Goal: Task Accomplishment & Management: Complete application form

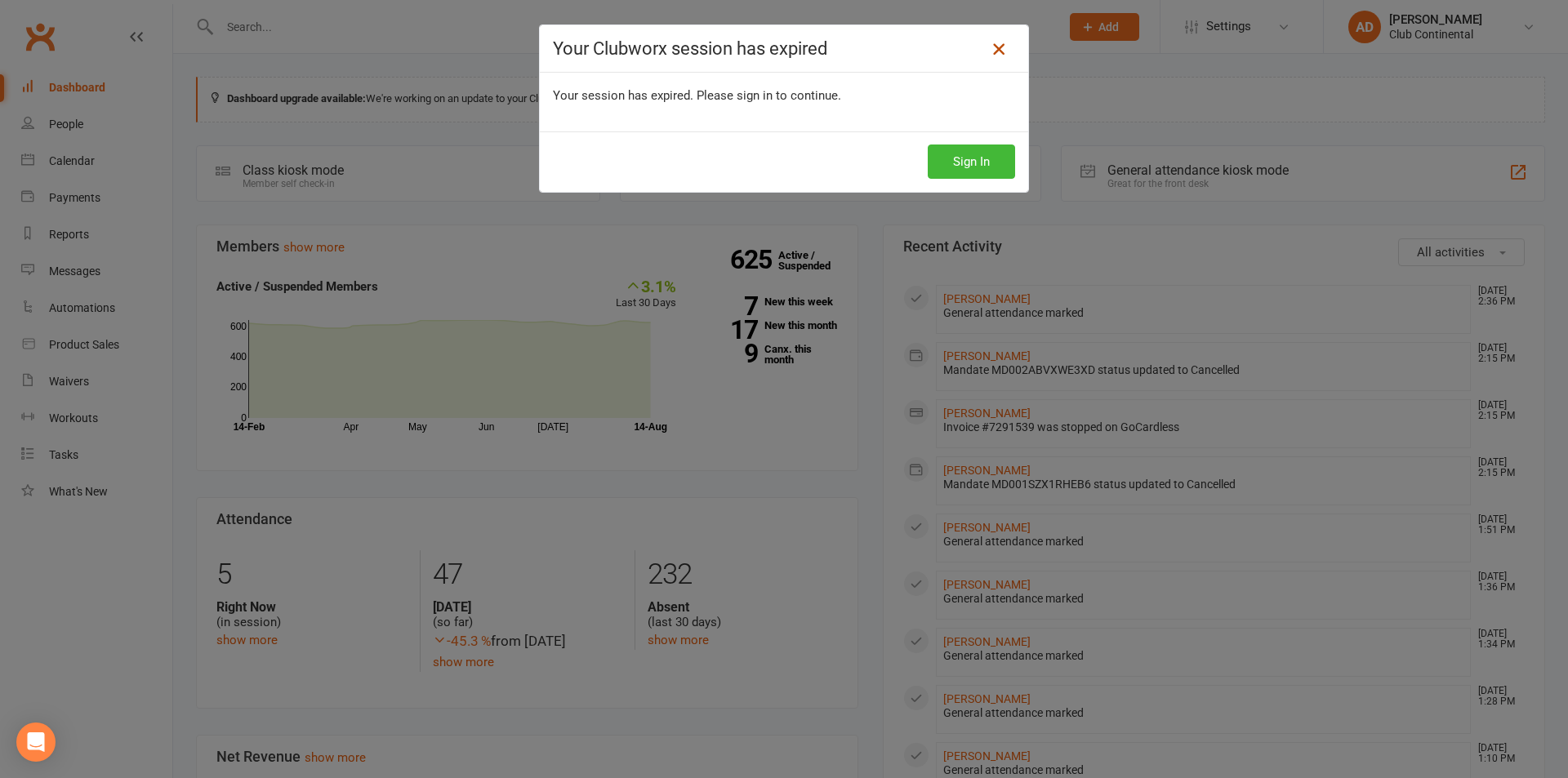
click at [993, 43] on icon at bounding box center [999, 49] width 20 height 20
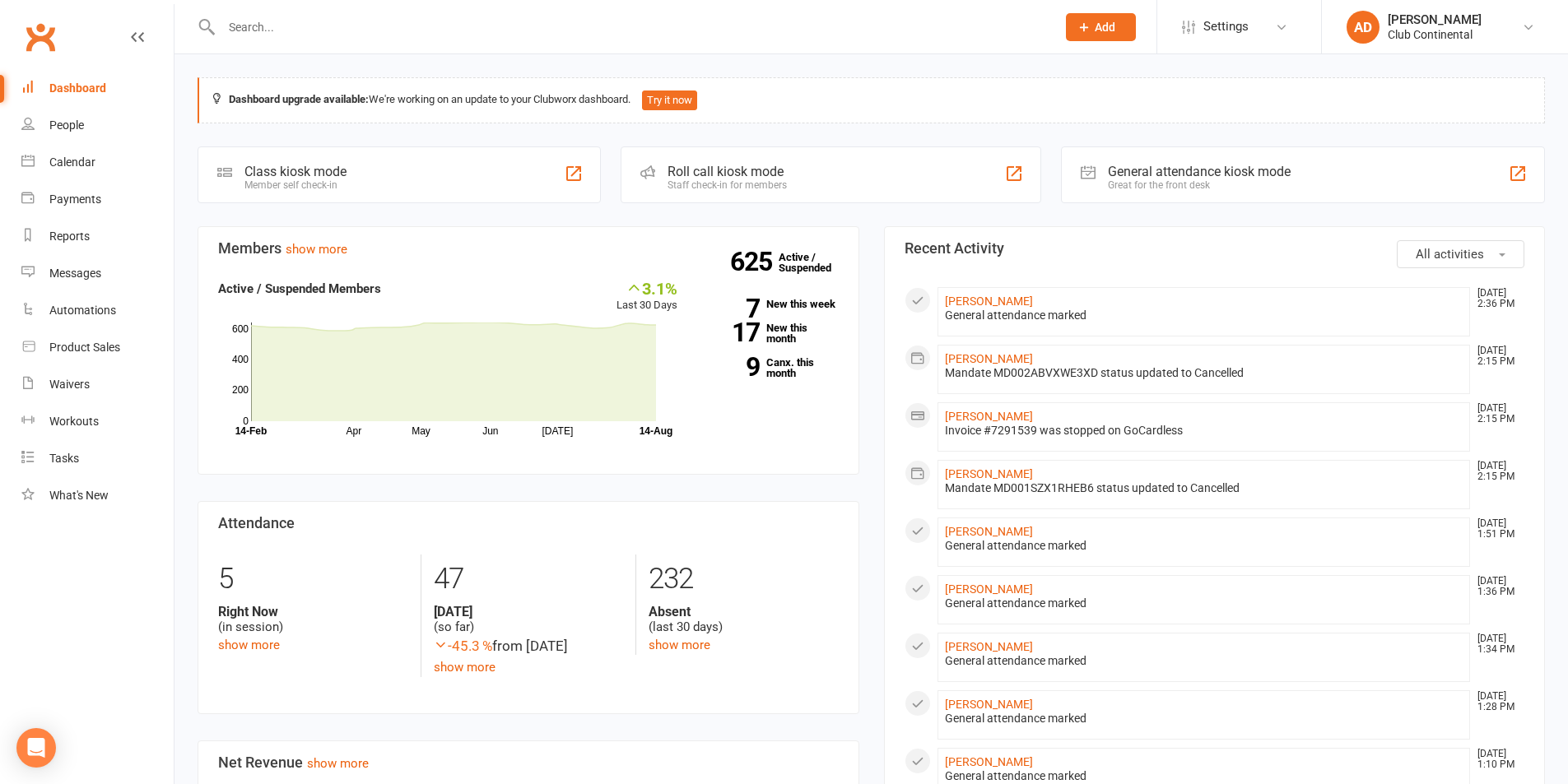
click at [1108, 28] on span "Add" at bounding box center [1105, 27] width 21 height 13
click at [1071, 115] on link "Member" at bounding box center [1083, 112] width 146 height 38
click at [1098, 22] on span "Add" at bounding box center [1105, 27] width 21 height 13
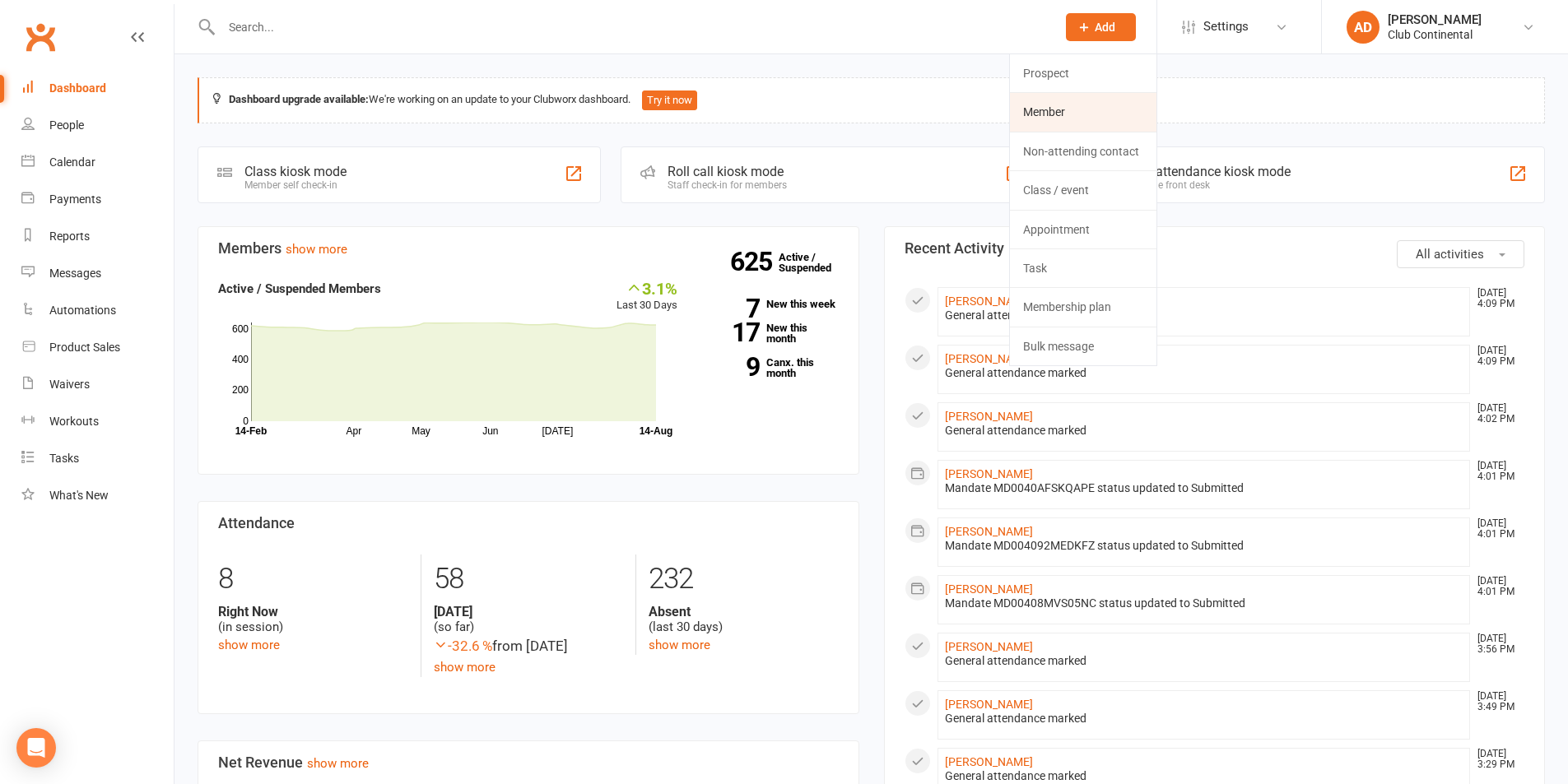
click at [1093, 114] on link "Member" at bounding box center [1083, 112] width 146 height 38
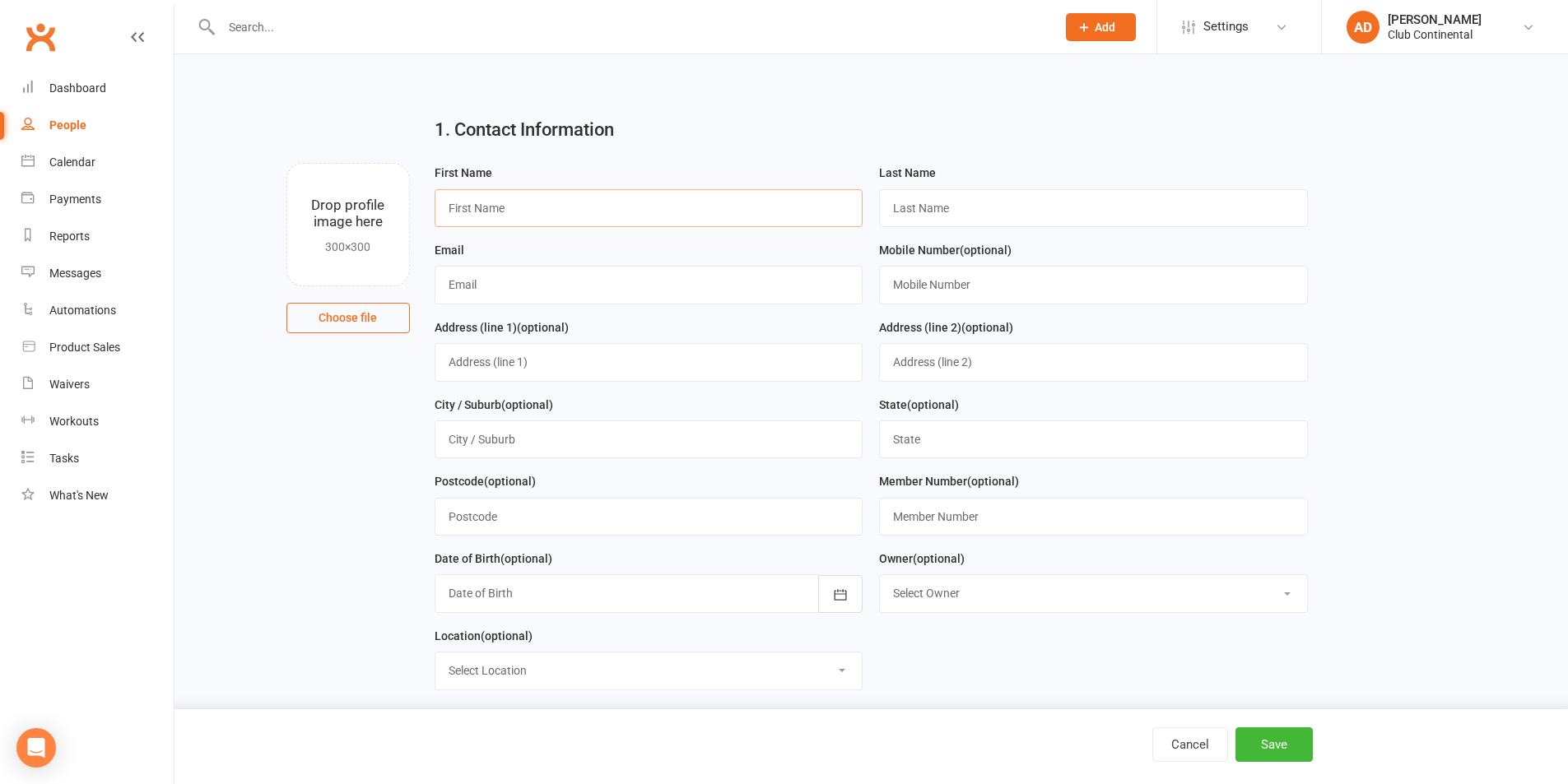
click at [624, 211] on input "text" at bounding box center [648, 208] width 429 height 38
type input "v"
type input "ben"
click at [1035, 201] on input "text" at bounding box center [1093, 208] width 429 height 38
type input "field"
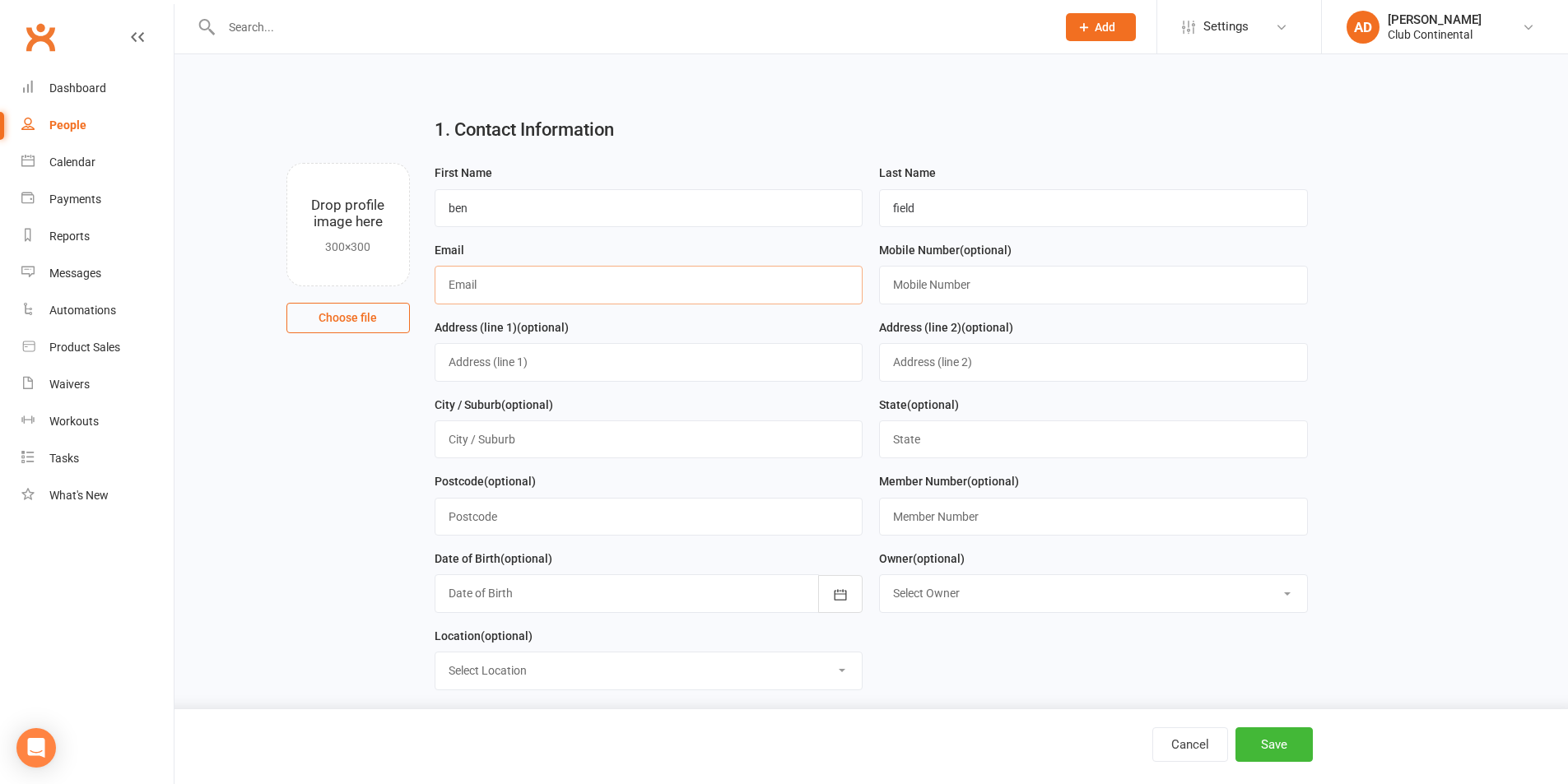
click at [627, 276] on input "text" at bounding box center [648, 285] width 429 height 38
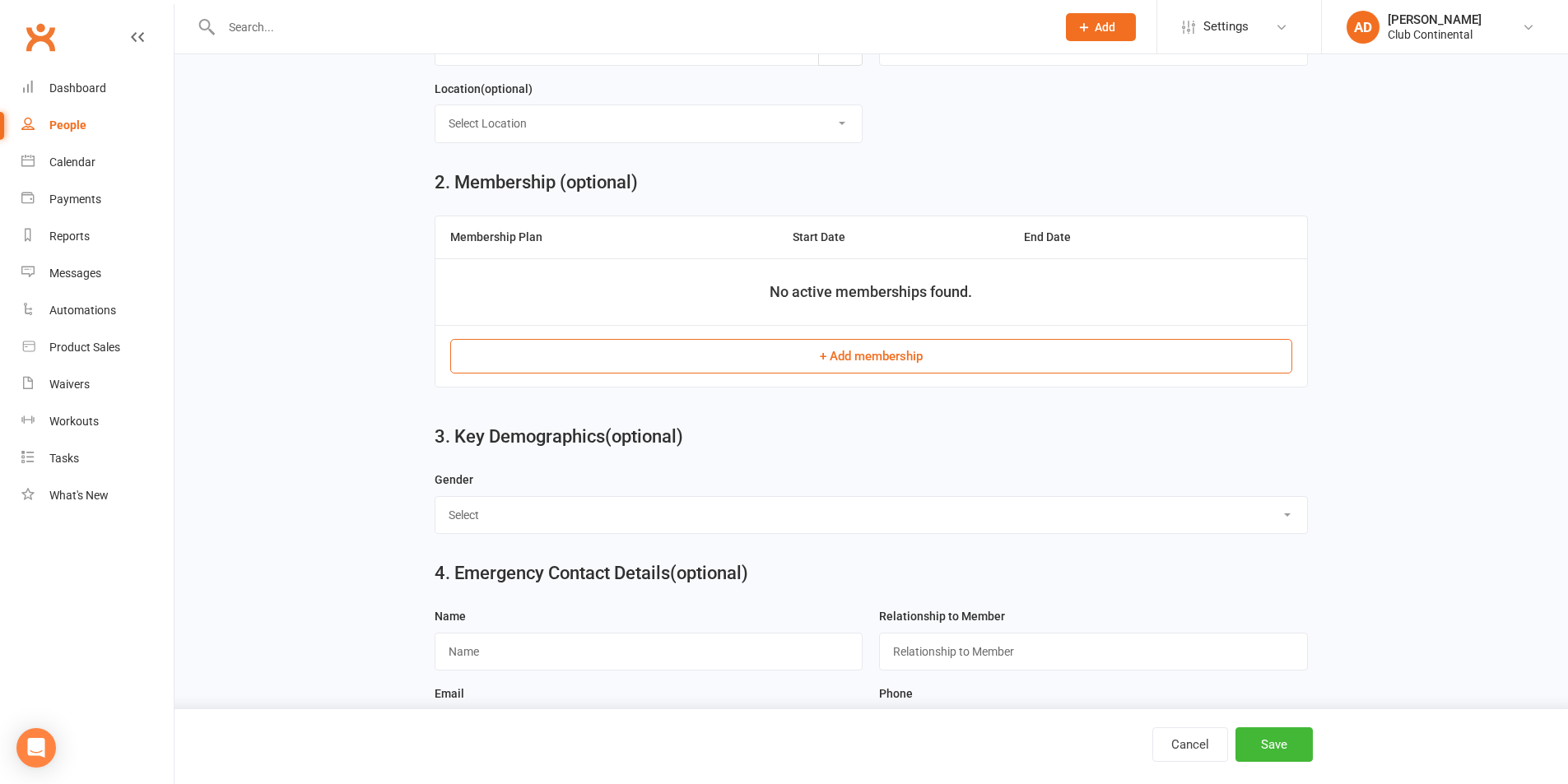
scroll to position [576, 0]
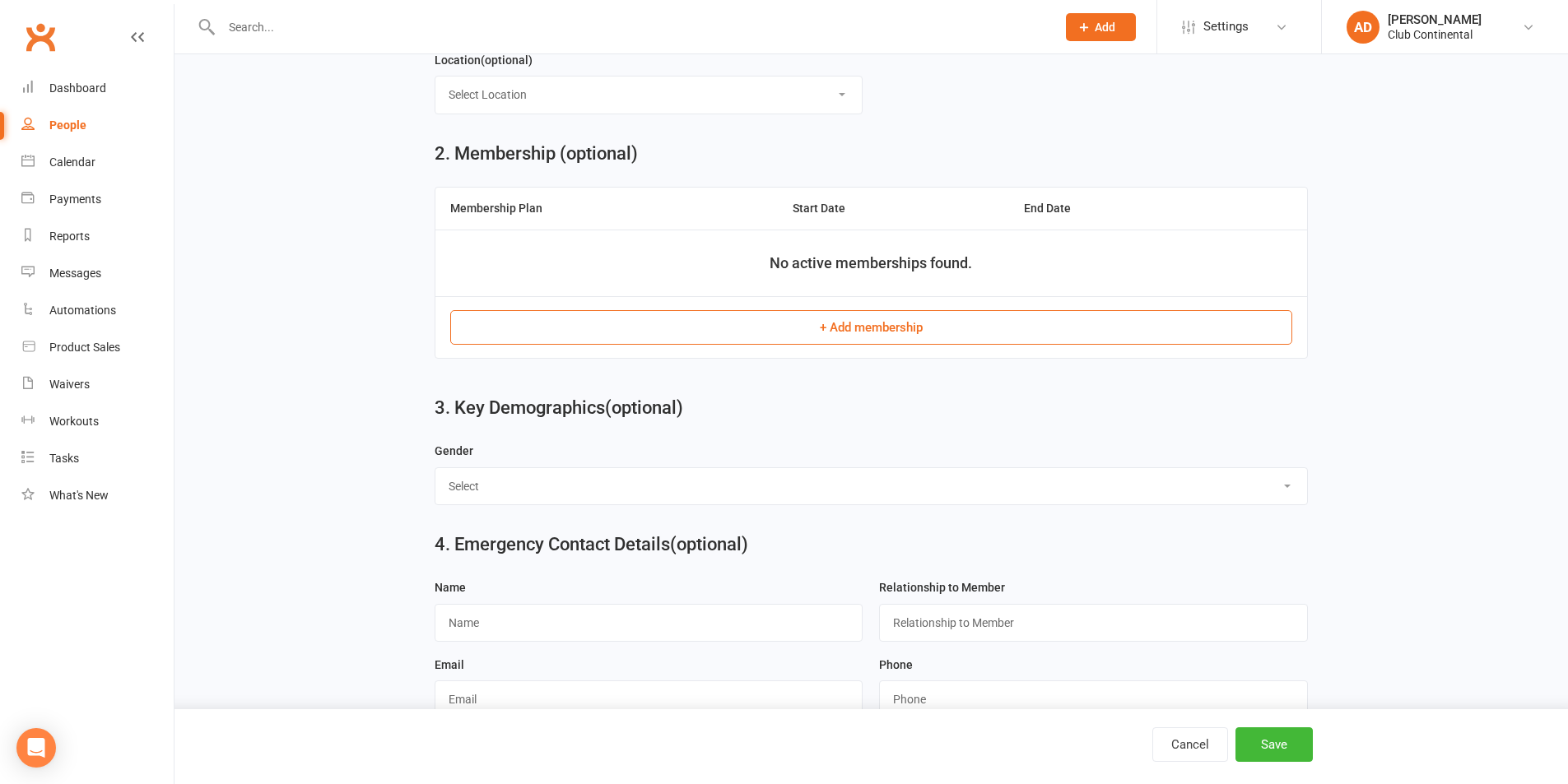
type input "12pfieldb@gmail.com"
click at [835, 328] on button "+ Add membership" at bounding box center [871, 327] width 841 height 35
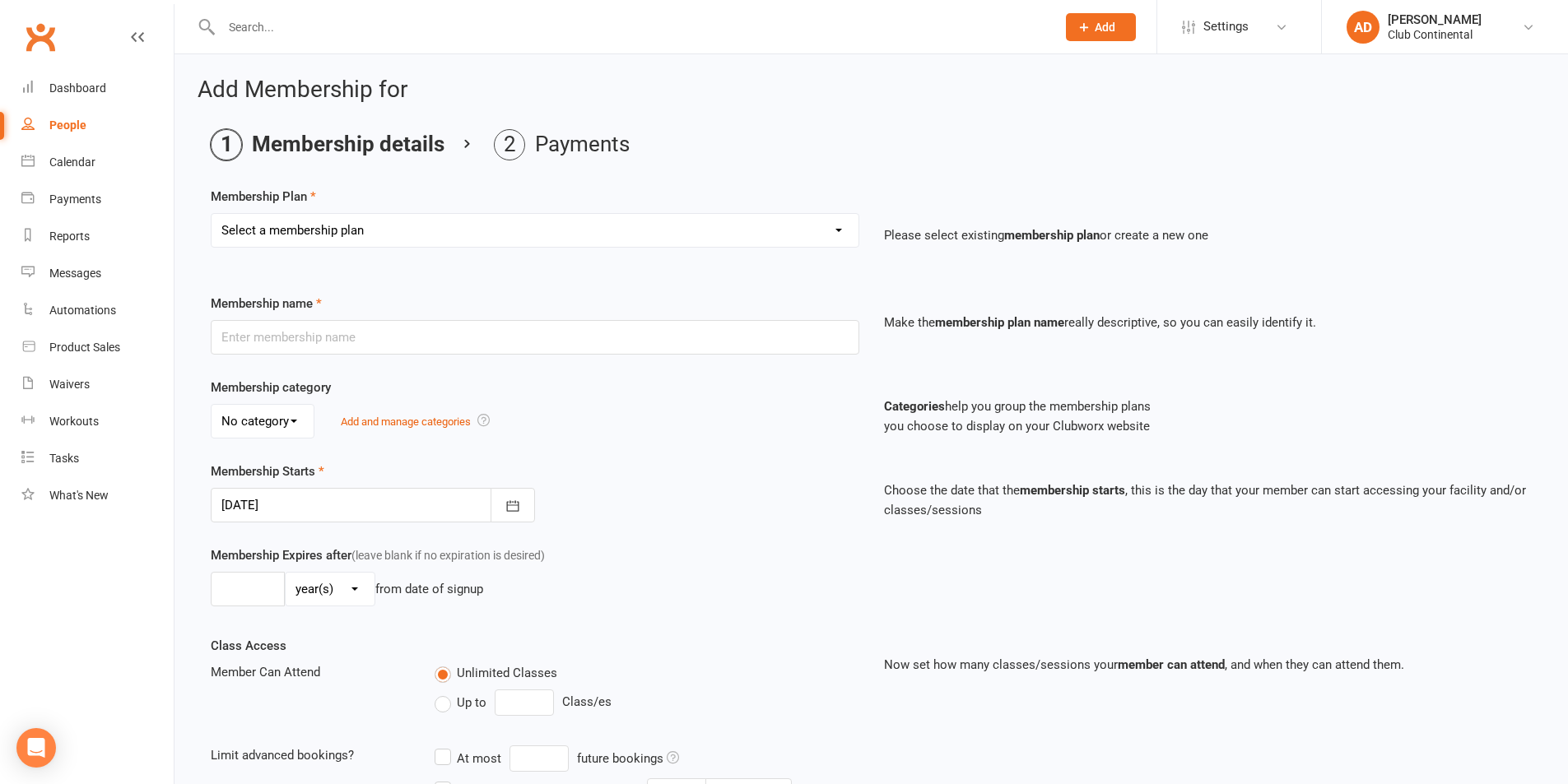
click at [526, 230] on select "Select a membership plan Create new Membership Plan Single Membership - Monthly…" at bounding box center [534, 230] width 646 height 33
select select "1"
click at [211, 214] on select "Select a membership plan Create new Membership Plan Single Membership - Monthly…" at bounding box center [534, 230] width 646 height 33
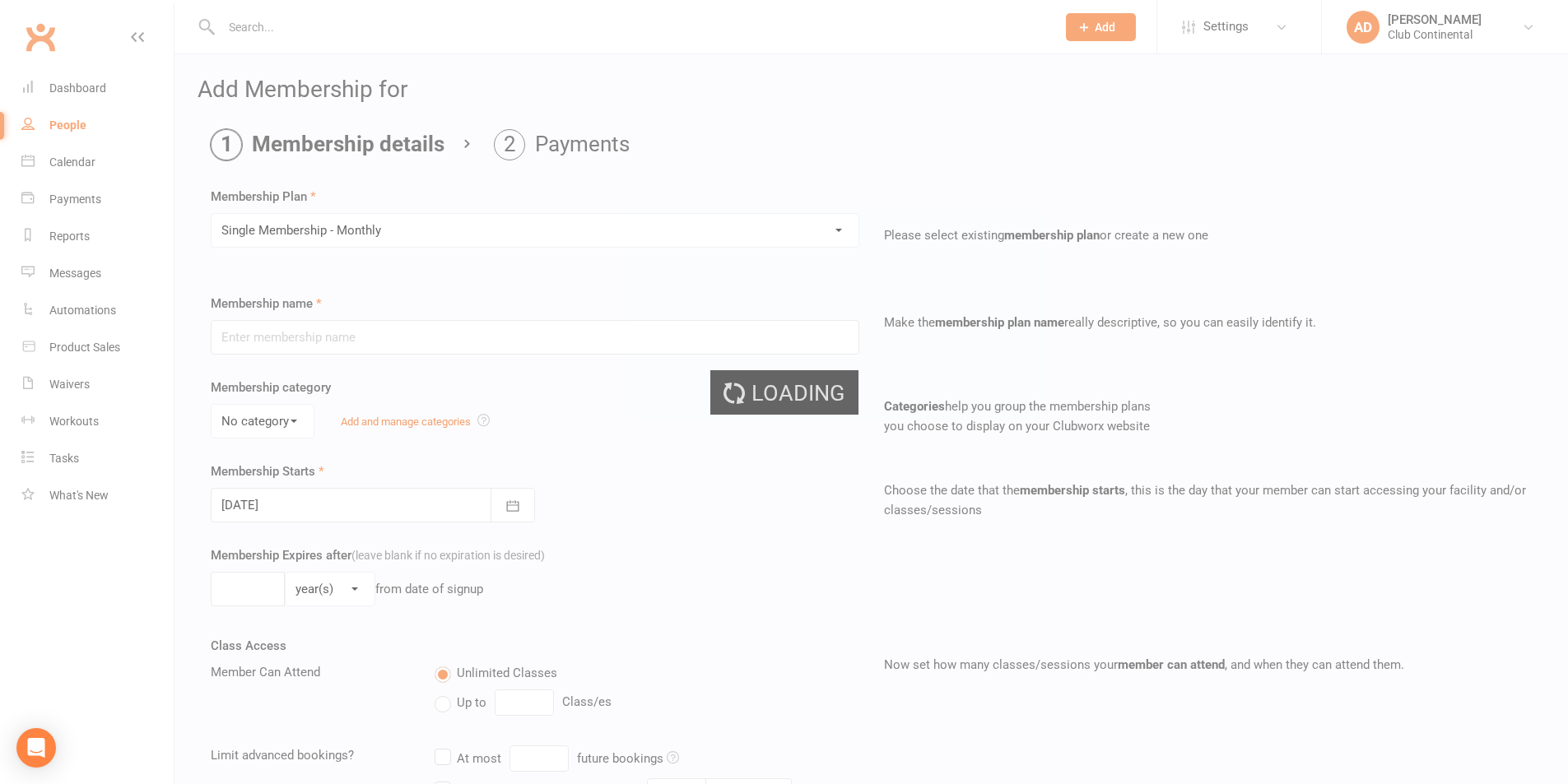
type input "Single Membership - Monthly"
select select "0"
type input "0"
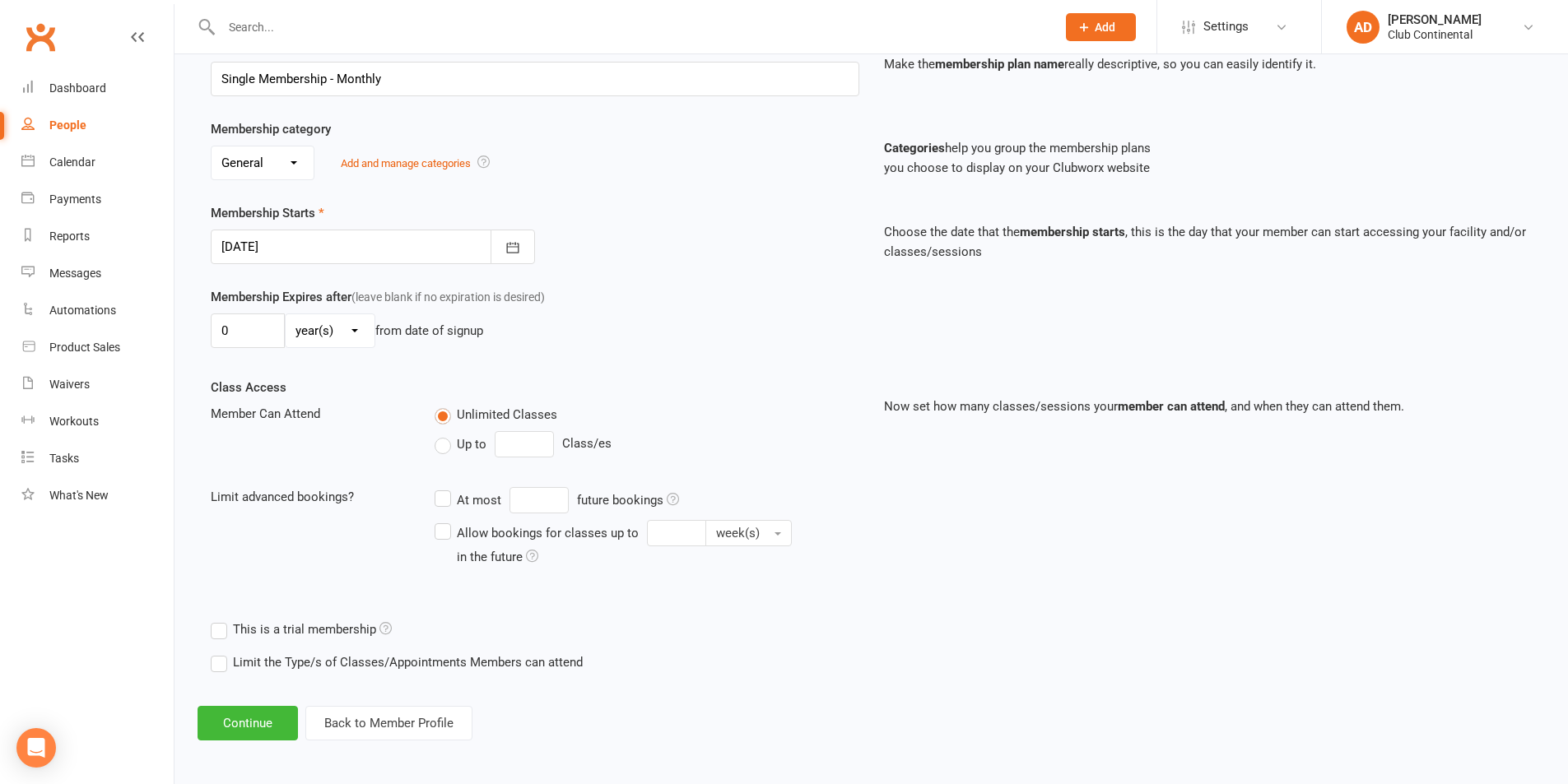
scroll to position [262, 0]
click at [237, 707] on button "Continue" at bounding box center [248, 720] width 101 height 35
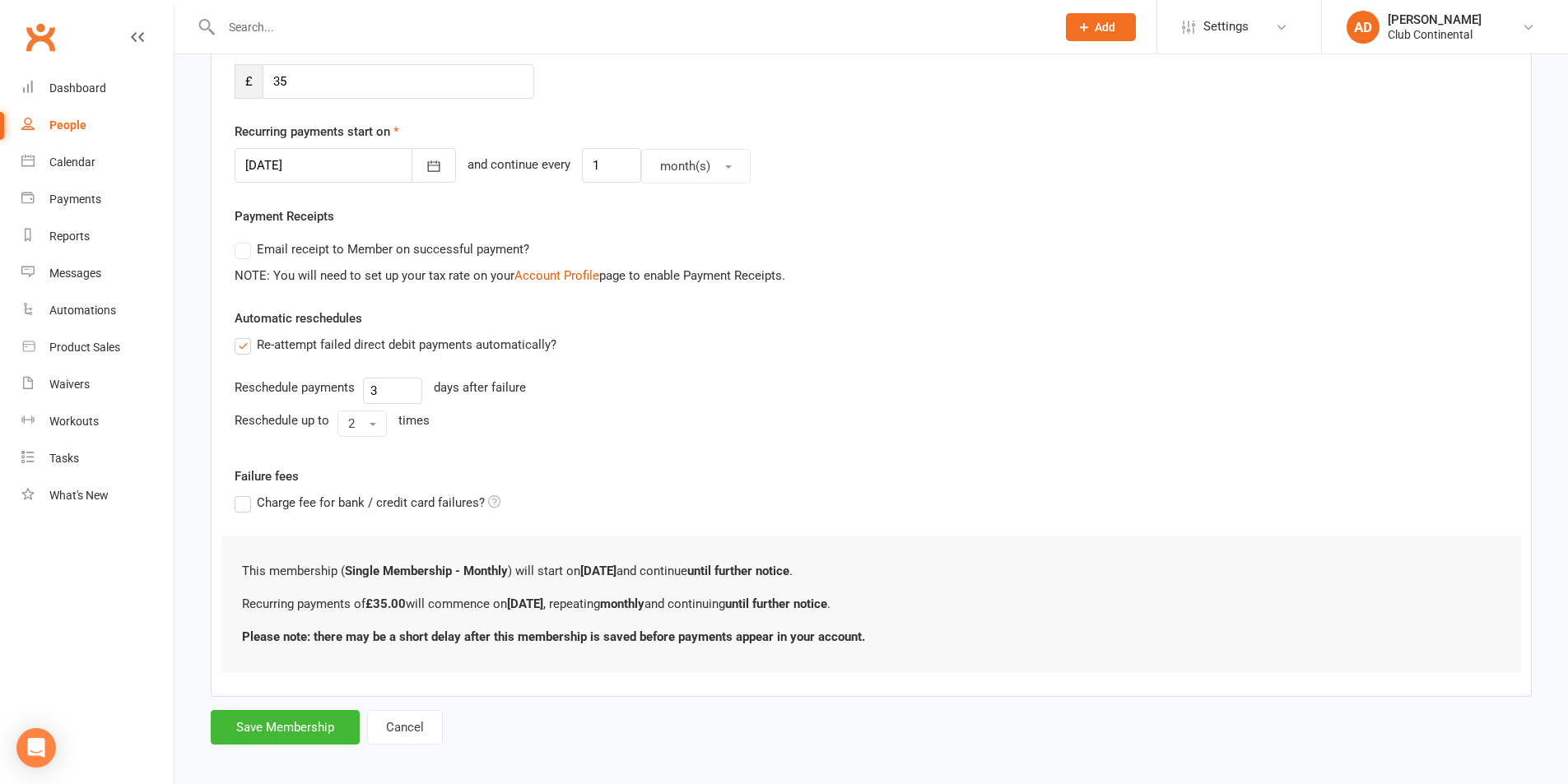
scroll to position [347, 0]
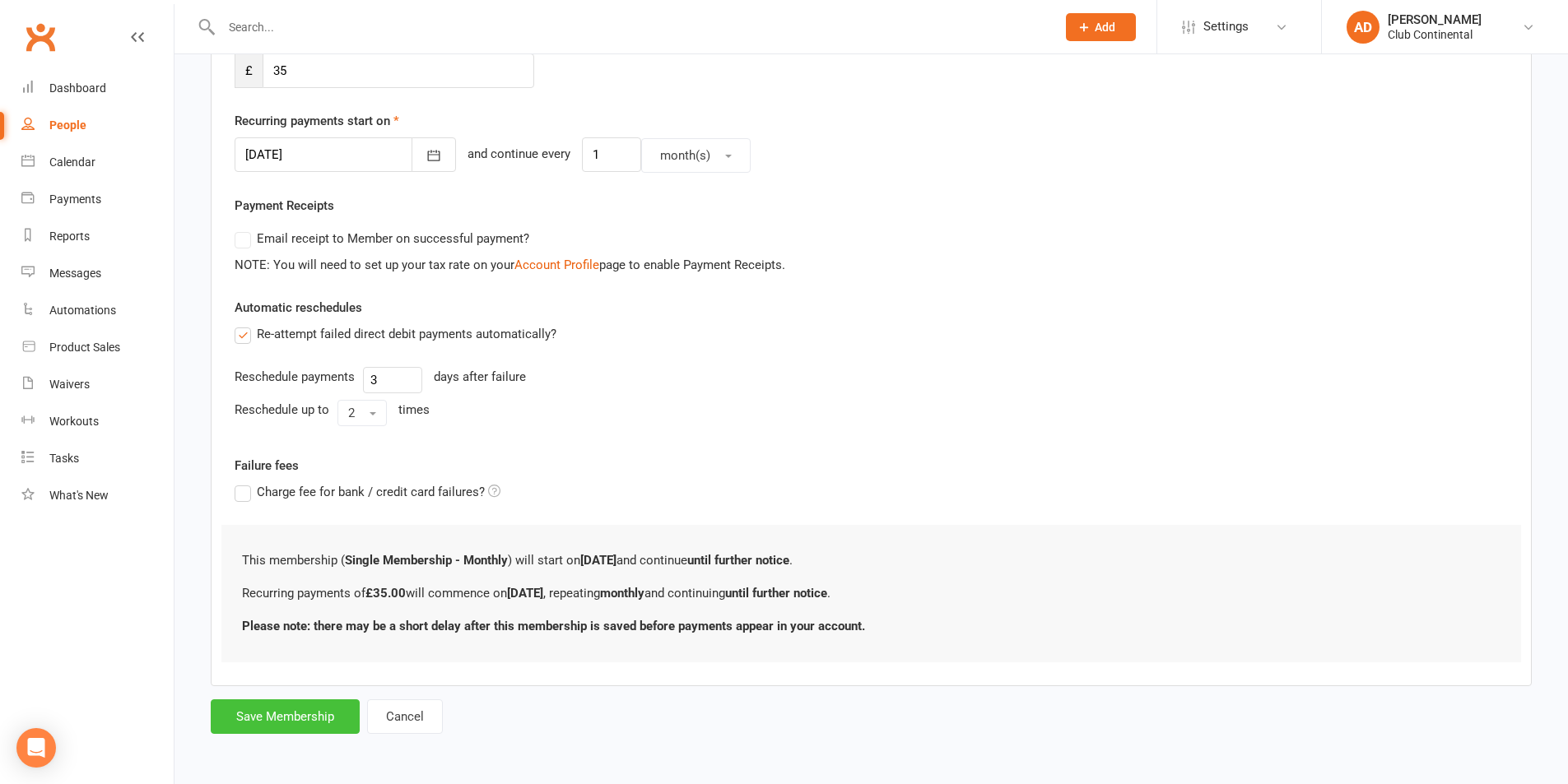
click at [295, 718] on button "Save Membership" at bounding box center [286, 716] width 149 height 35
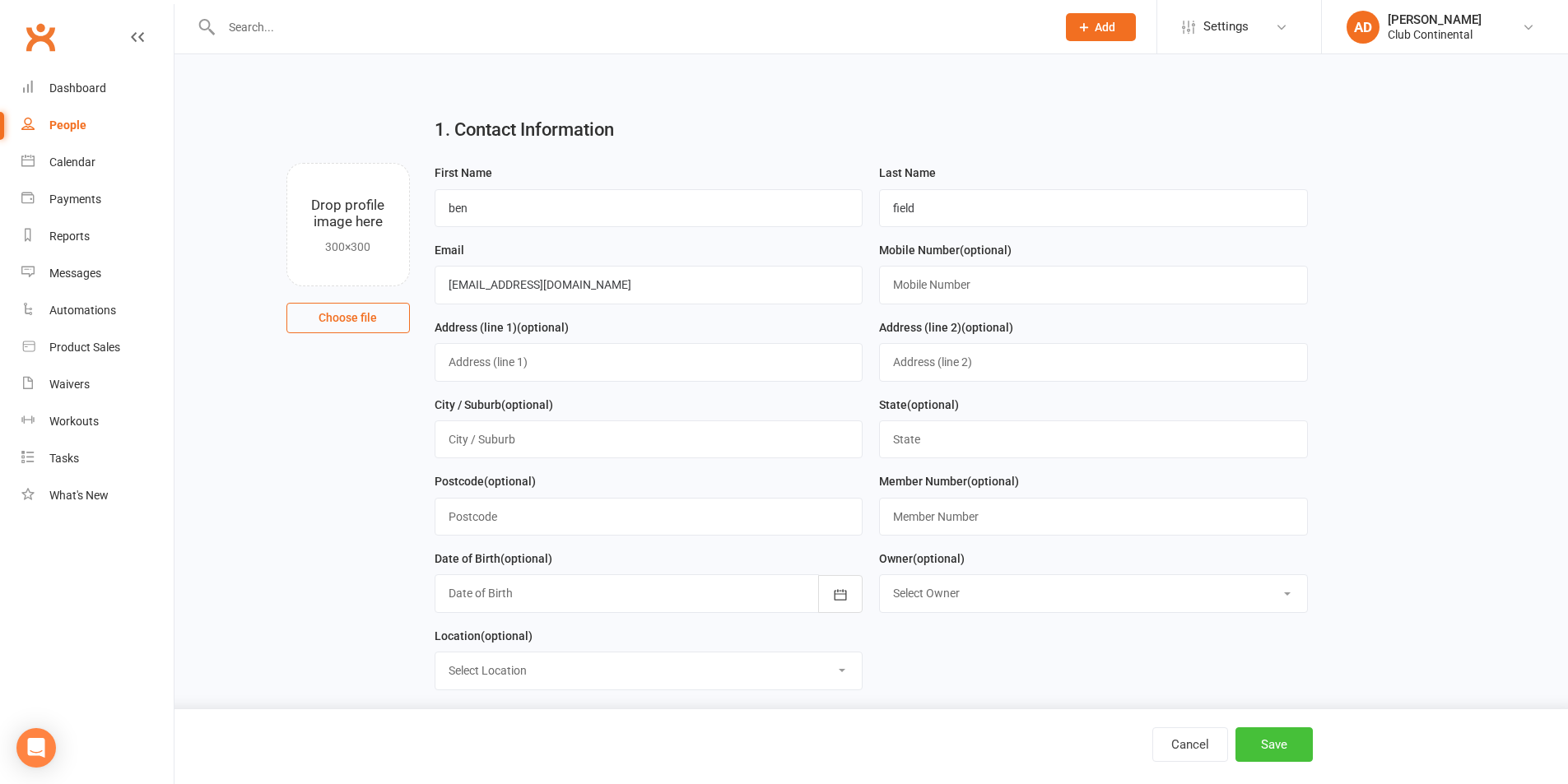
click at [1271, 751] on button "Save" at bounding box center [1274, 744] width 77 height 35
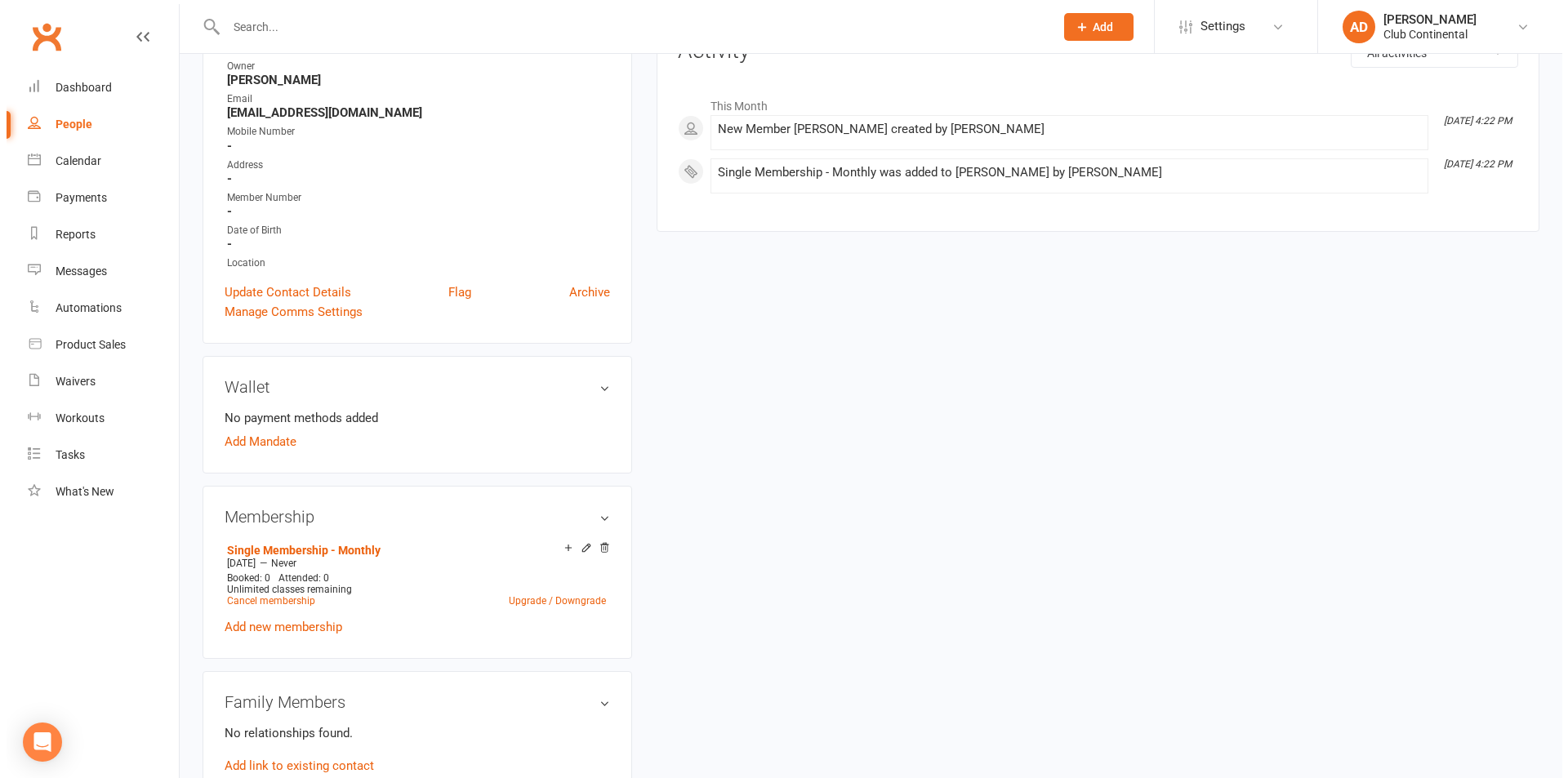
scroll to position [245, 0]
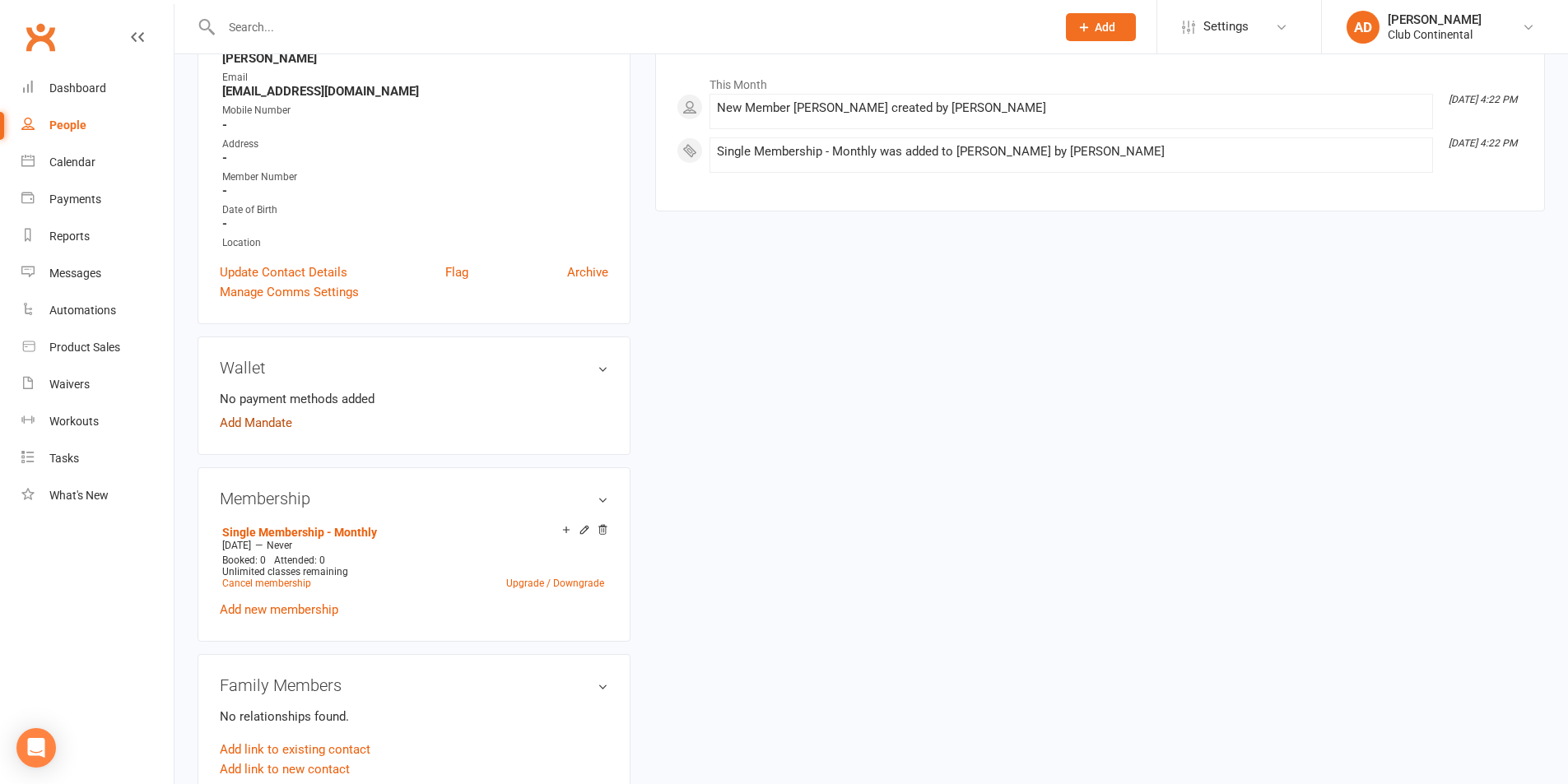
click at [261, 428] on link "Add Mandate" at bounding box center [255, 422] width 73 height 20
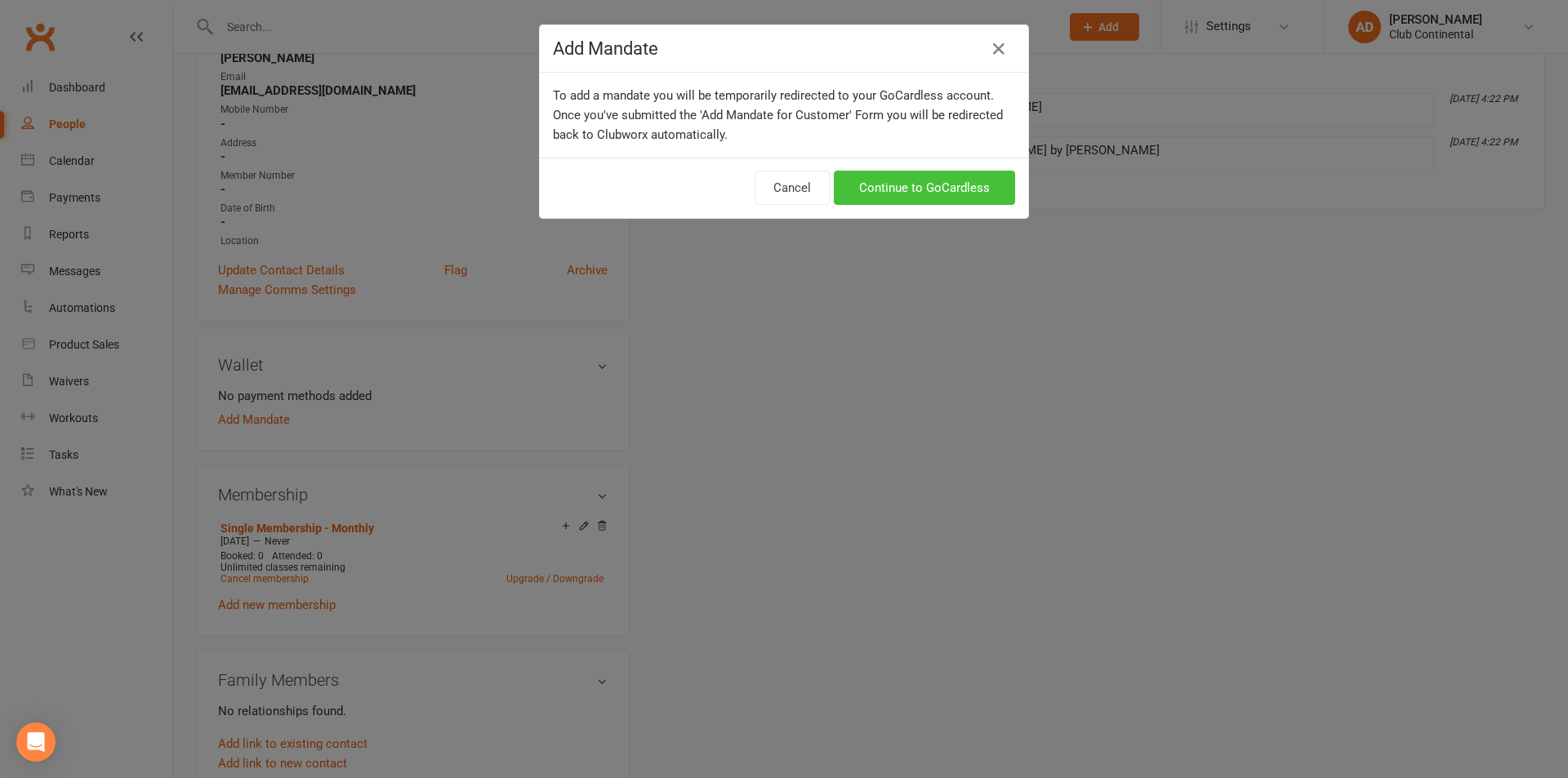
click at [914, 194] on link "Continue to GoCardless" at bounding box center [925, 188] width 181 height 35
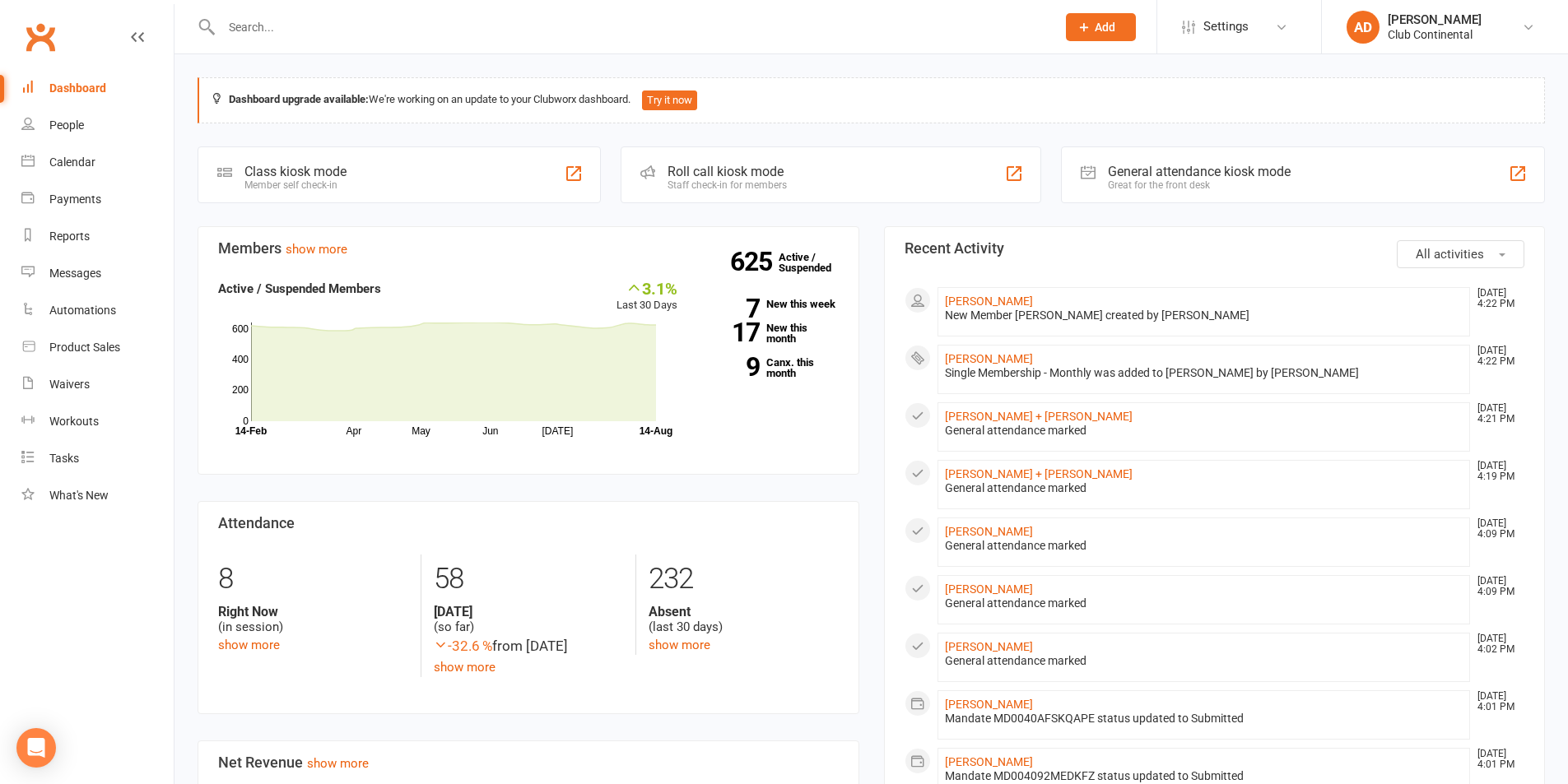
click at [1067, 299] on li "ben field Aug 14, 4:22 PM New Member ben field created by Adam Domyslawski" at bounding box center [1204, 312] width 533 height 49
click at [964, 303] on link "[PERSON_NAME]" at bounding box center [988, 302] width 88 height 13
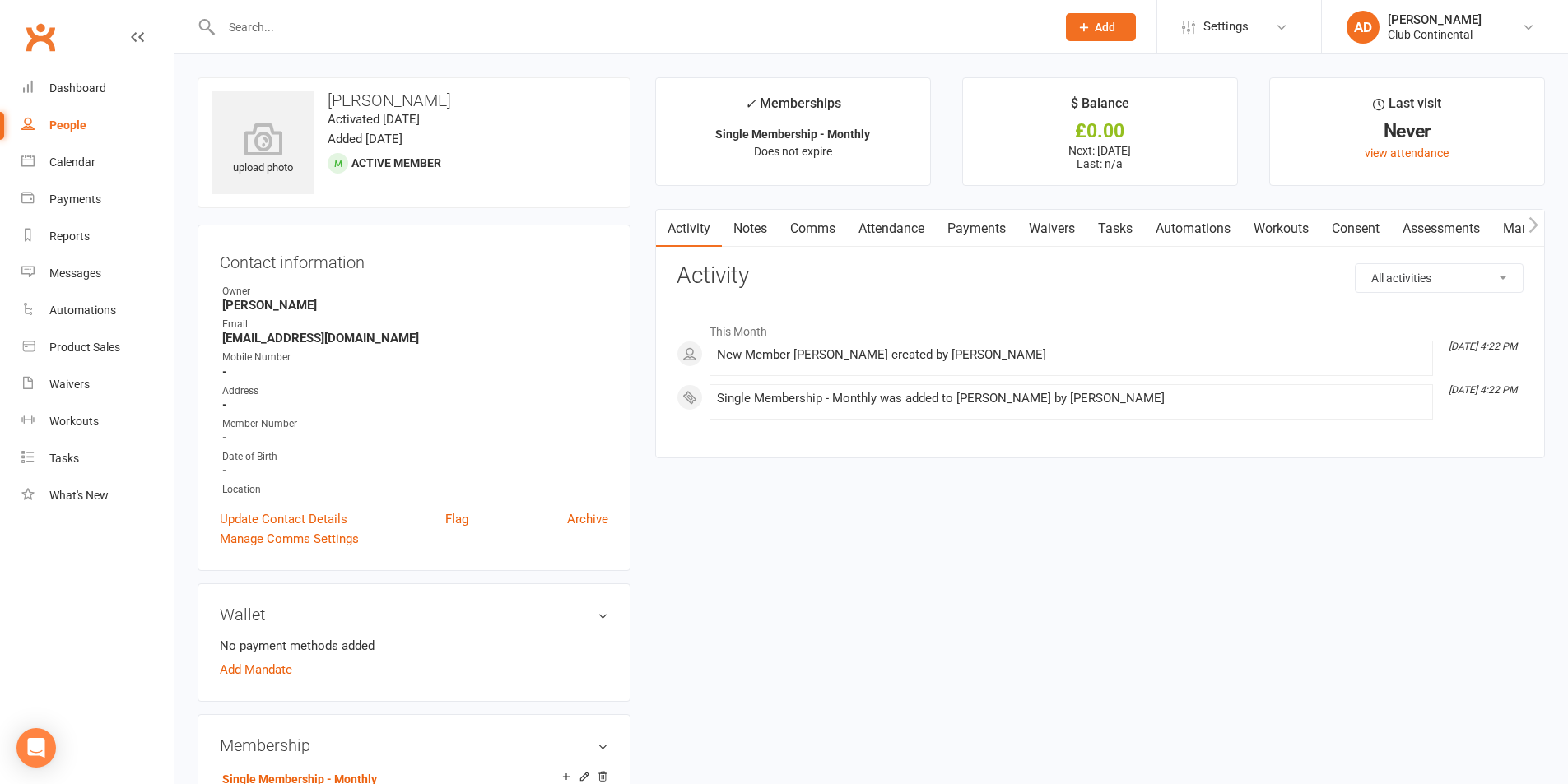
click at [1529, 223] on icon "button" at bounding box center [1533, 225] width 9 height 17
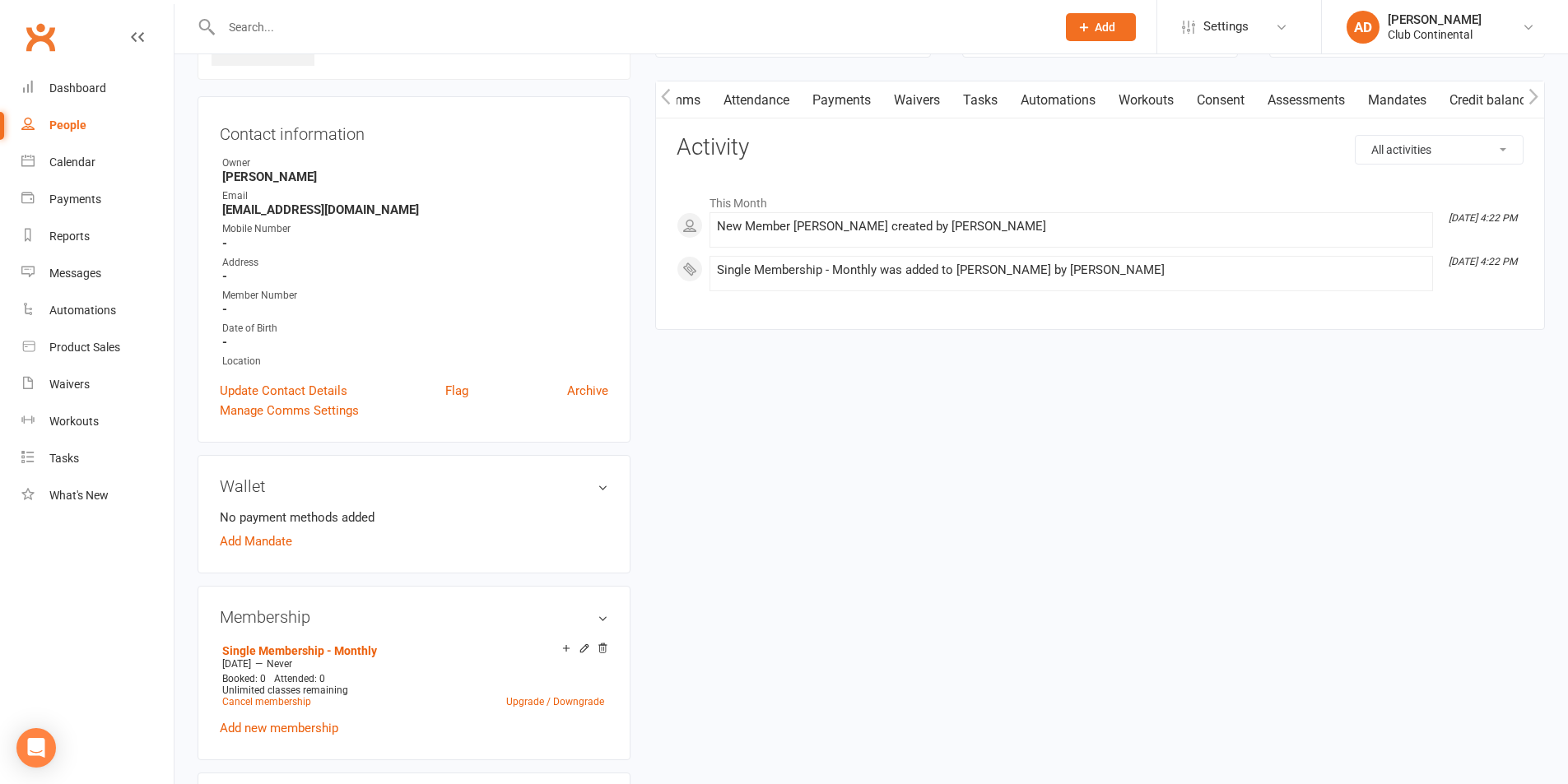
scroll to position [247, 0]
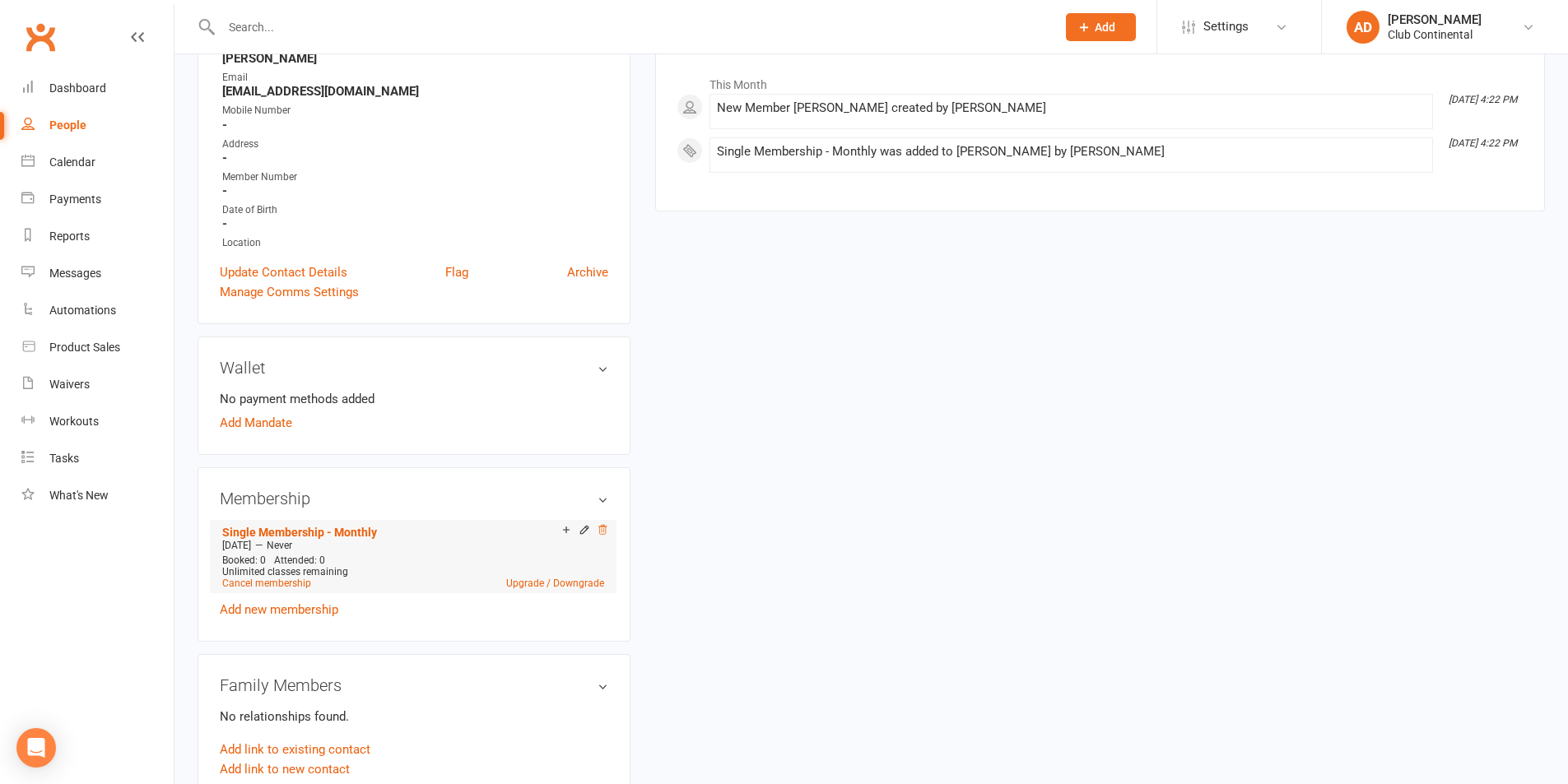
click at [605, 529] on icon at bounding box center [602, 530] width 11 height 11
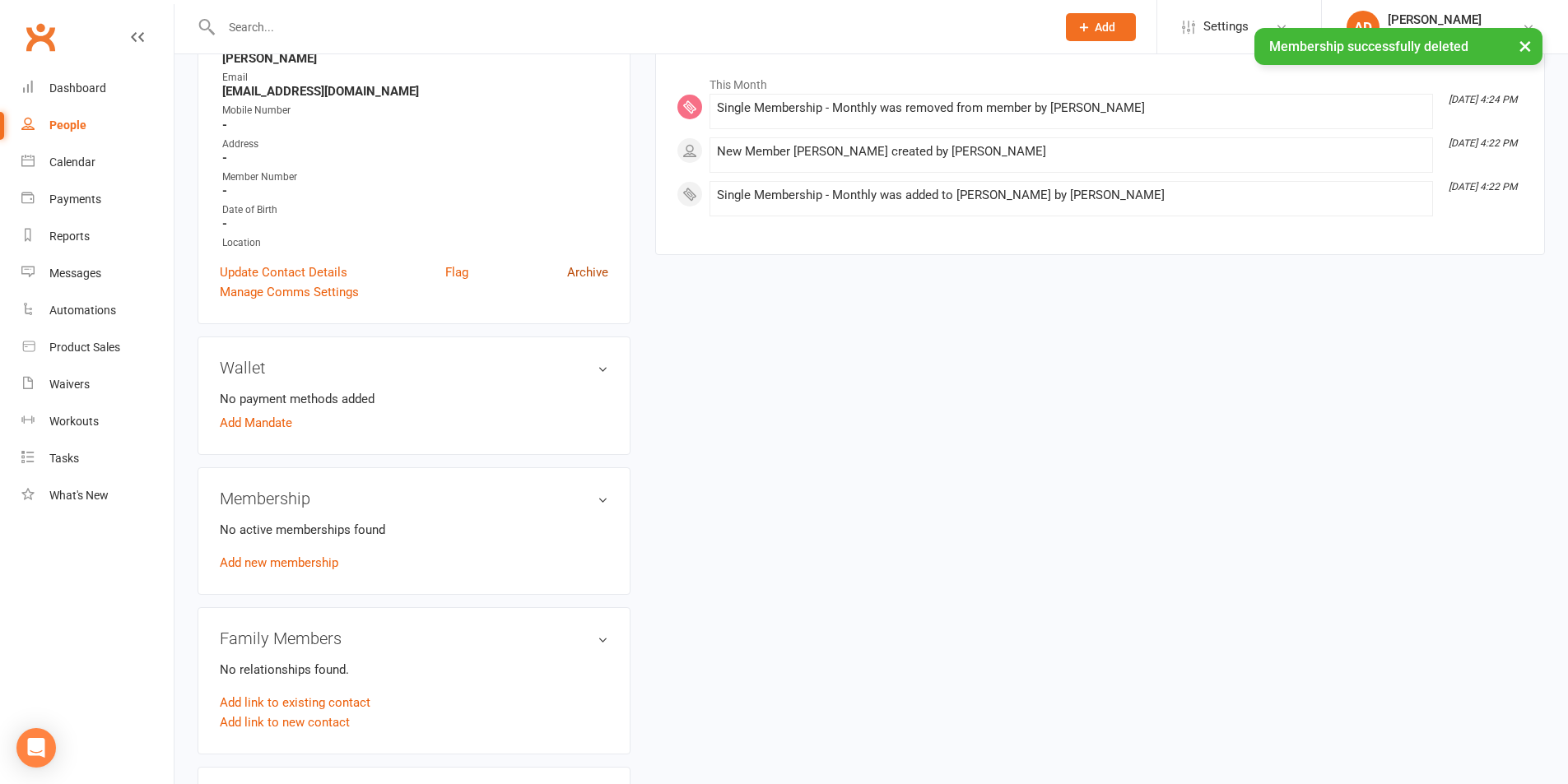
click at [581, 270] on link "Archive" at bounding box center [588, 272] width 41 height 20
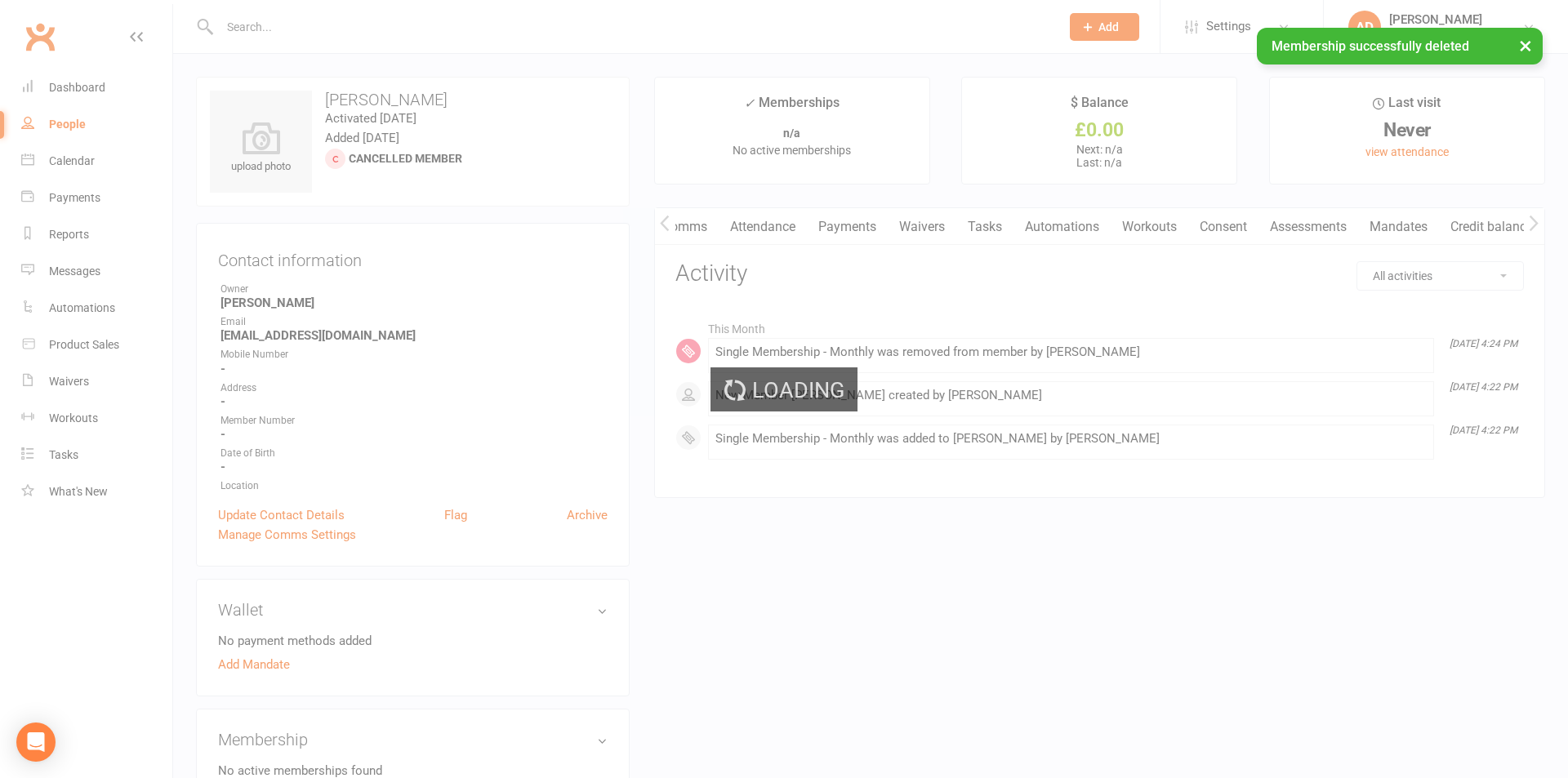
select select "100"
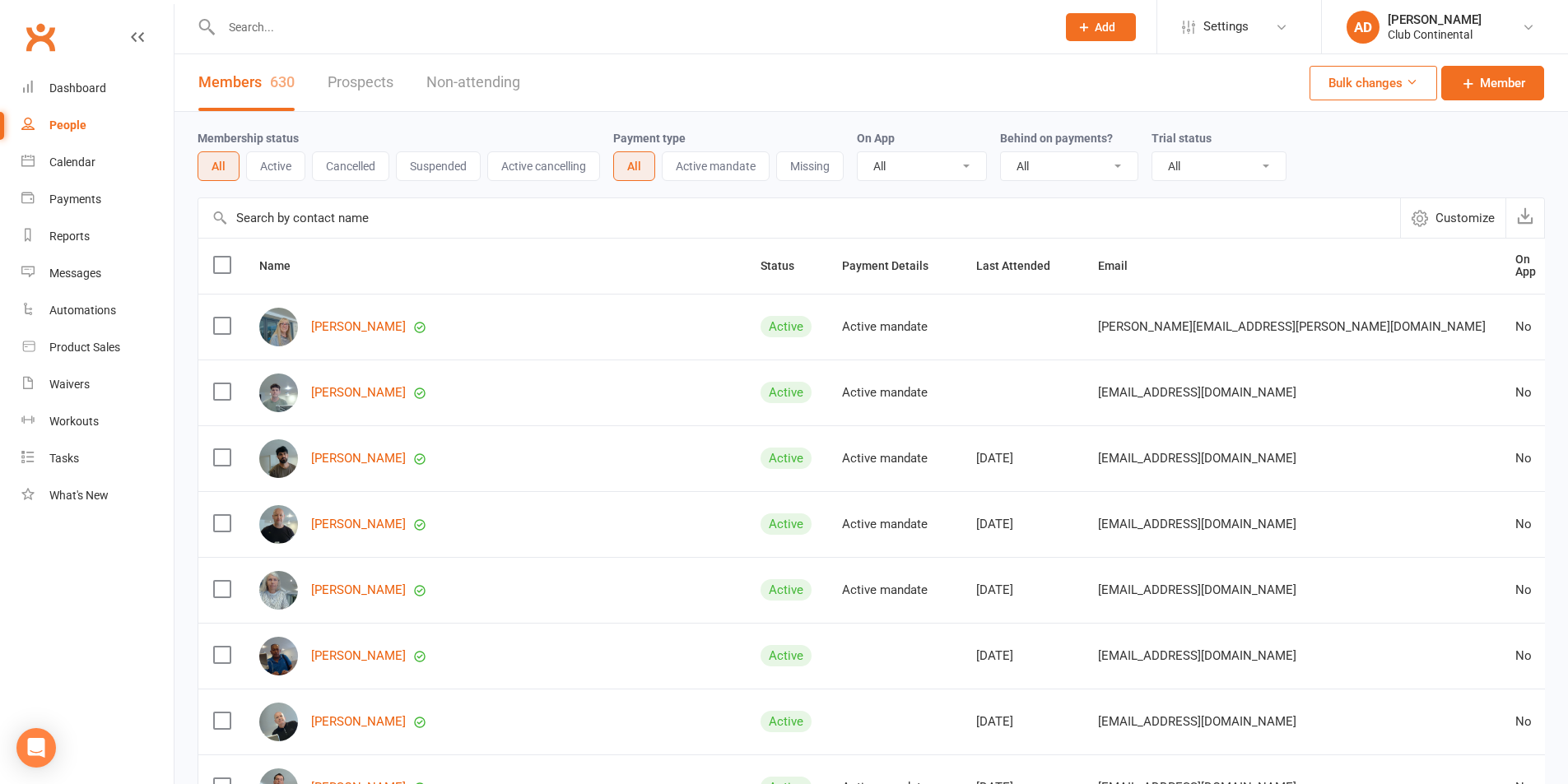
click at [44, 49] on link "Clubworx" at bounding box center [41, 37] width 41 height 41
